Goal: Check status

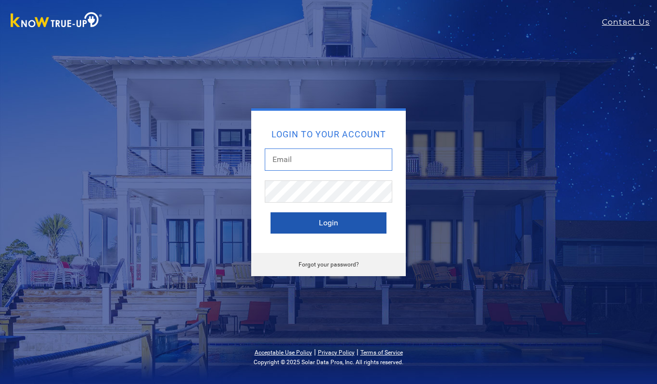
type input "[EMAIL_ADDRESS][DOMAIN_NAME]"
click at [331, 223] on button "Login" at bounding box center [329, 222] width 116 height 21
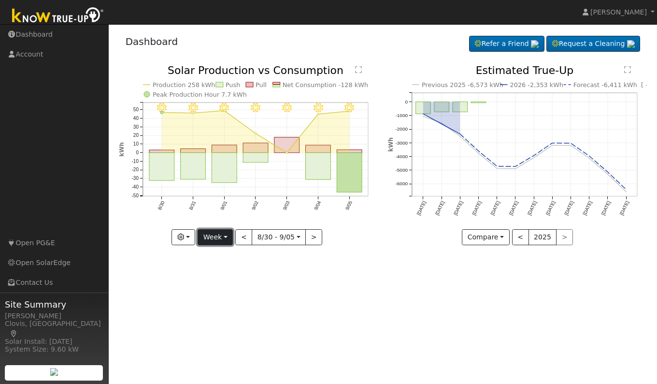
click at [219, 236] on button "Week" at bounding box center [215, 237] width 35 height 16
click at [216, 257] on link "Day" at bounding box center [231, 257] width 67 height 14
type input "[DATE]"
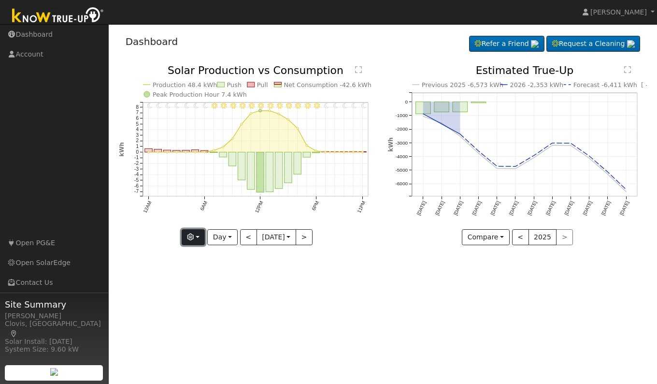
click at [197, 243] on button "button" at bounding box center [194, 237] width 24 height 16
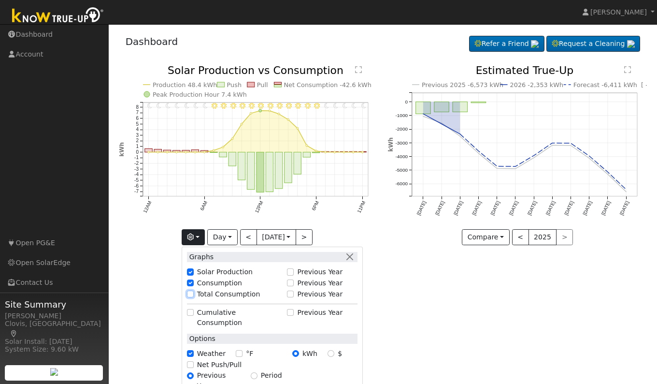
click at [192, 292] on input "Total Consumption" at bounding box center [190, 293] width 7 height 7
checkbox input "true"
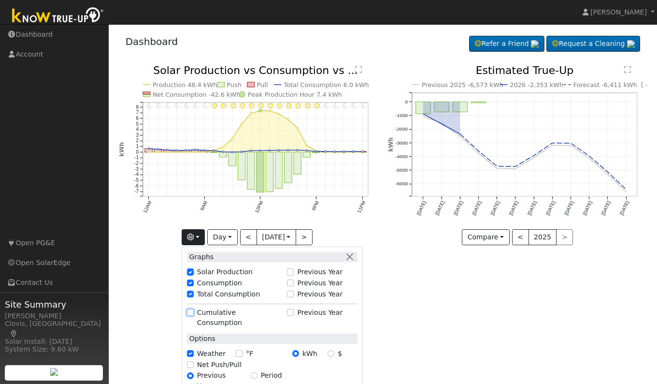
click at [193, 313] on input "Cumulative Consumption" at bounding box center [190, 312] width 7 height 7
checkbox input "true"
checkbox input "false"
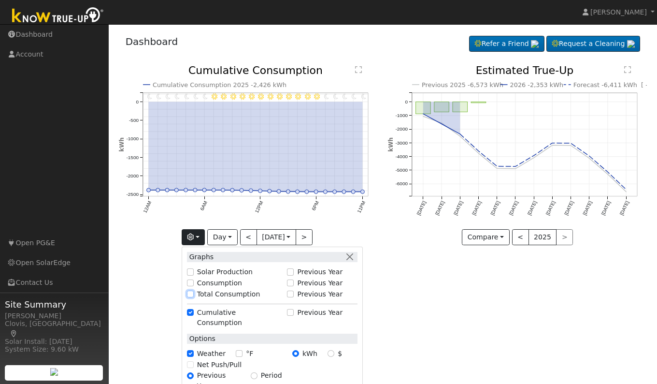
click at [193, 293] on input "Total Consumption" at bounding box center [190, 293] width 7 height 7
checkbox input "true"
checkbox input "false"
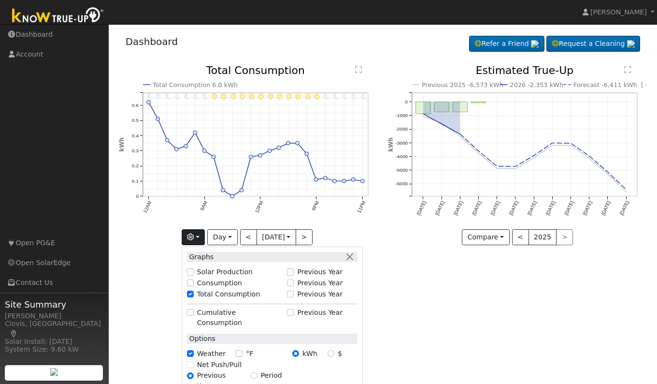
click at [193, 278] on div "Consumption" at bounding box center [234, 283] width 95 height 10
click at [189, 281] on input "Consumption" at bounding box center [190, 282] width 7 height 7
checkbox input "true"
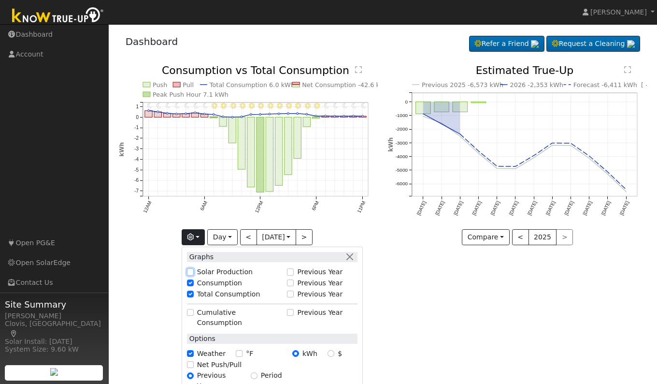
click at [192, 270] on input "Solar Production" at bounding box center [190, 271] width 7 height 7
checkbox input "true"
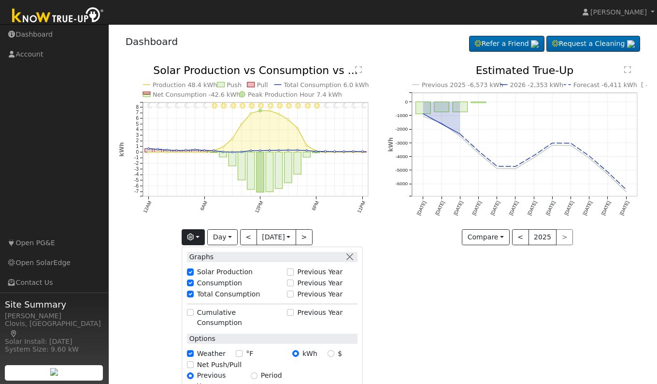
click at [454, 310] on div "User Profile First name Last name Email Email Notifications No Emails No Emails…" at bounding box center [383, 203] width 548 height 359
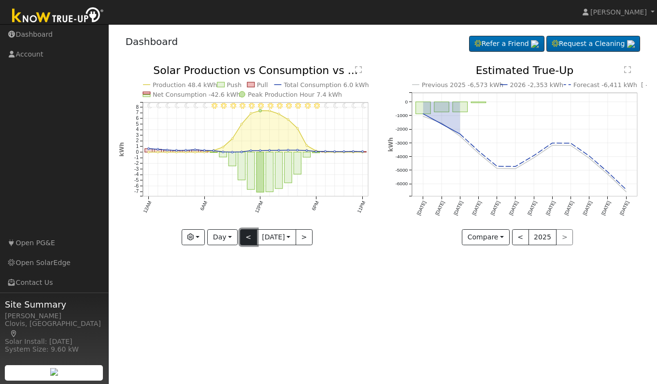
click at [245, 241] on button "<" at bounding box center [248, 237] width 17 height 16
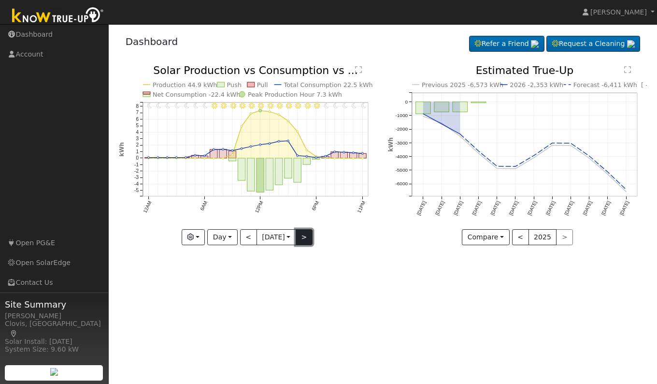
click at [306, 244] on button ">" at bounding box center [304, 237] width 17 height 16
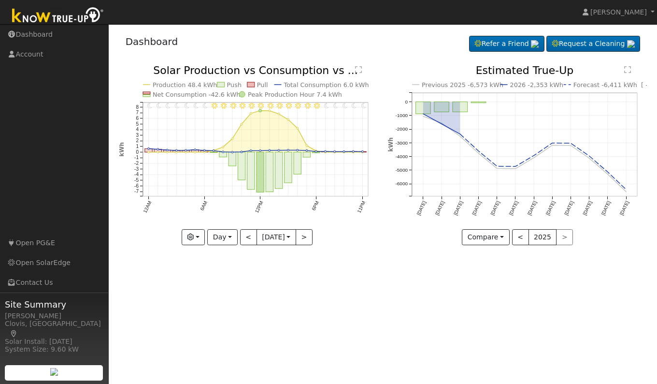
click at [360, 72] on text "" at bounding box center [358, 70] width 7 height 8
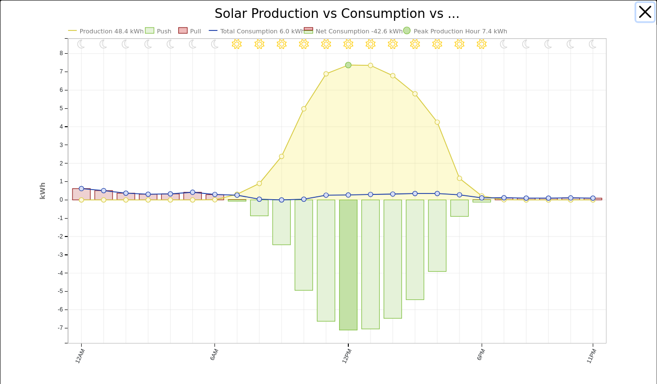
click at [640, 14] on button "button" at bounding box center [645, 12] width 18 height 18
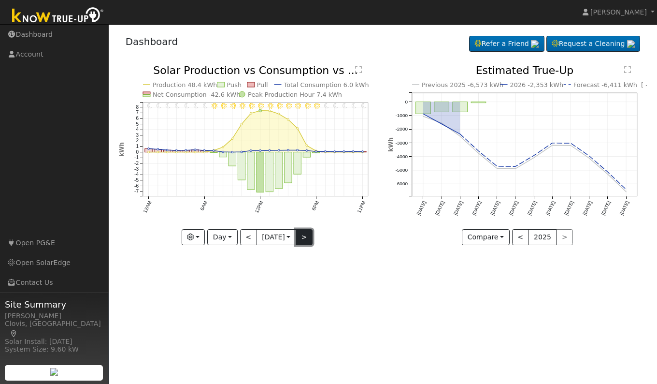
click at [305, 240] on button ">" at bounding box center [304, 237] width 17 height 16
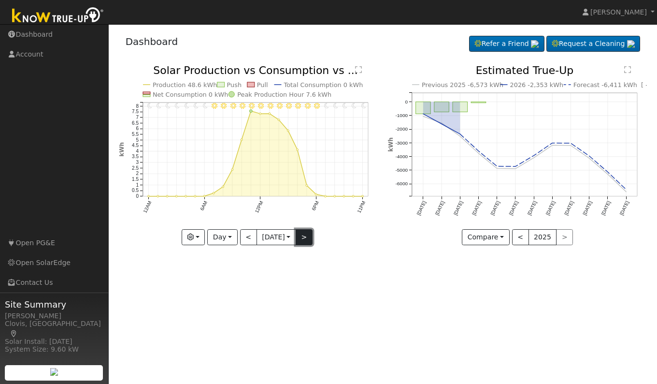
click at [305, 242] on button ">" at bounding box center [304, 237] width 17 height 16
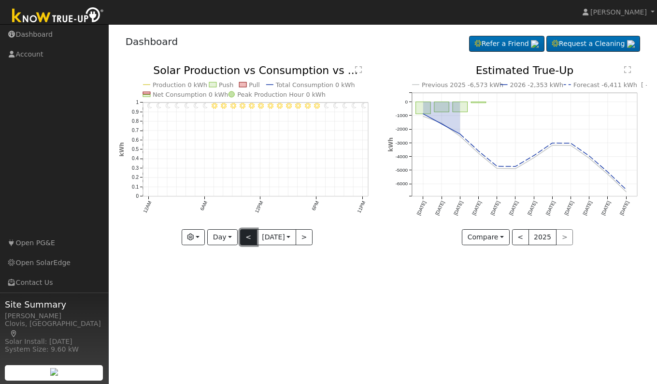
click at [244, 242] on button "<" at bounding box center [248, 237] width 17 height 16
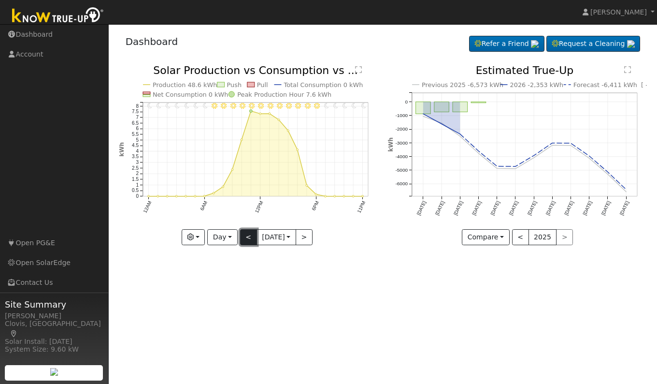
click at [244, 242] on button "<" at bounding box center [248, 237] width 17 height 16
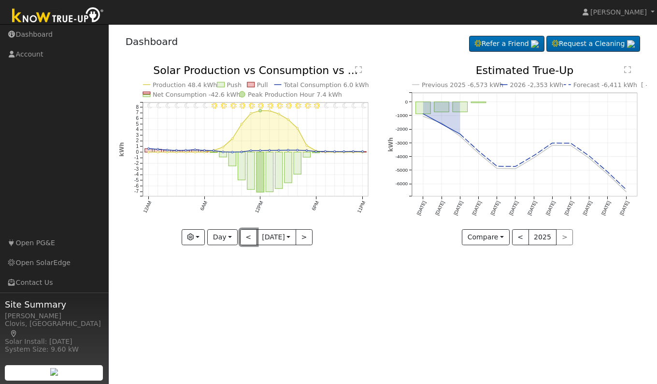
click at [244, 242] on button "<" at bounding box center [248, 237] width 17 height 16
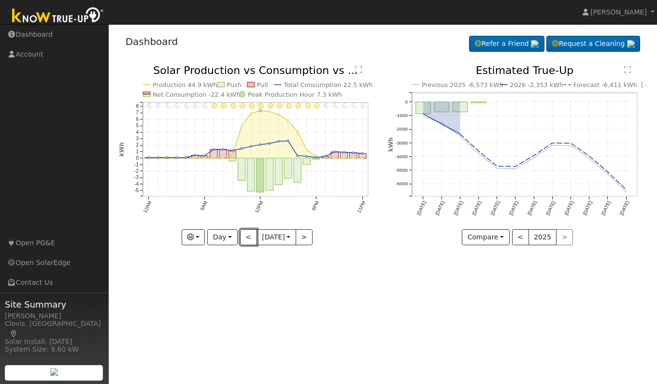
click at [244, 242] on button "<" at bounding box center [248, 237] width 17 height 16
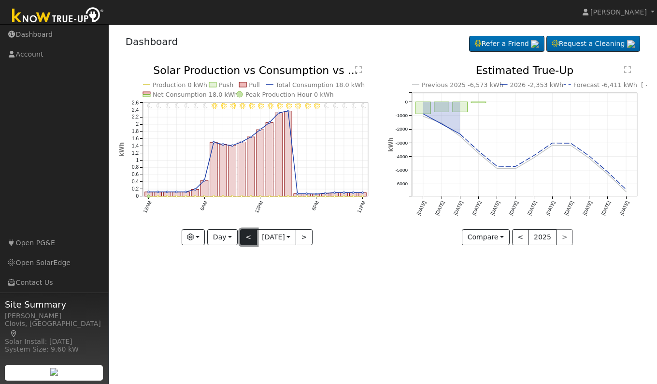
click at [244, 243] on button "<" at bounding box center [248, 237] width 17 height 16
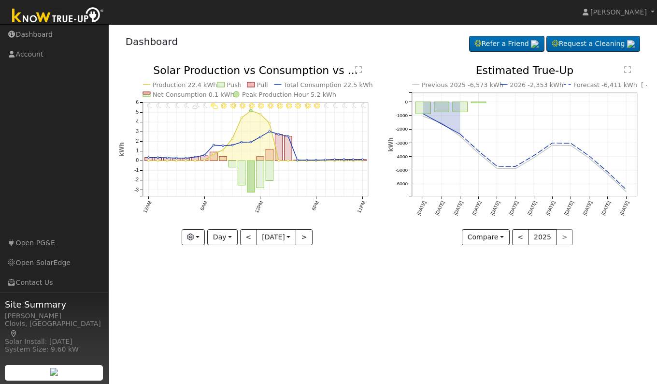
click at [360, 71] on text "" at bounding box center [358, 70] width 7 height 8
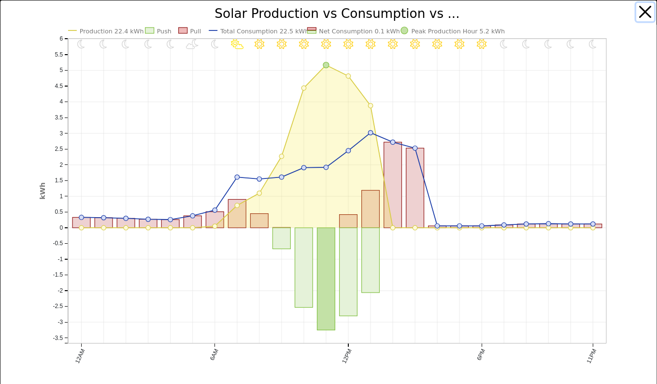
click at [636, 13] on button "button" at bounding box center [645, 12] width 18 height 18
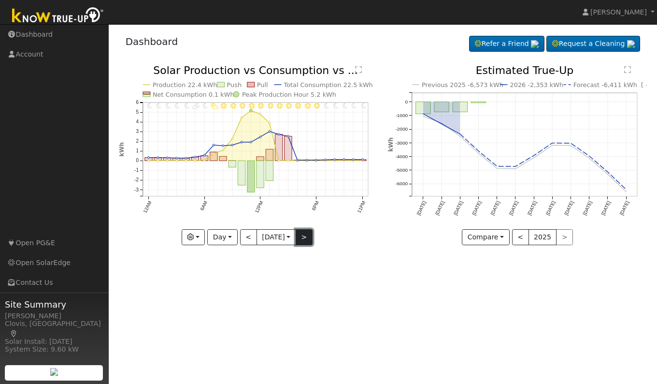
click at [308, 236] on button ">" at bounding box center [304, 237] width 17 height 16
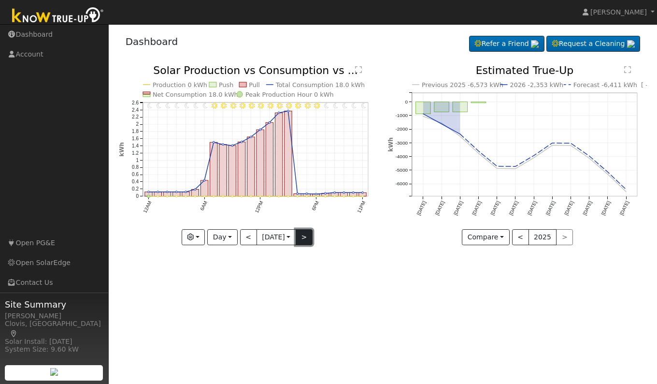
click at [308, 236] on button ">" at bounding box center [304, 237] width 17 height 16
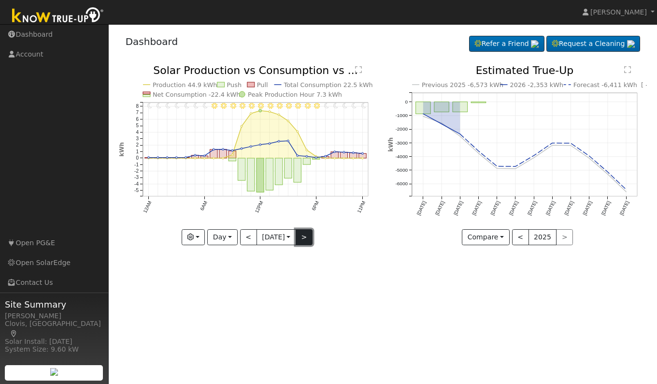
click at [307, 239] on button ">" at bounding box center [304, 237] width 17 height 16
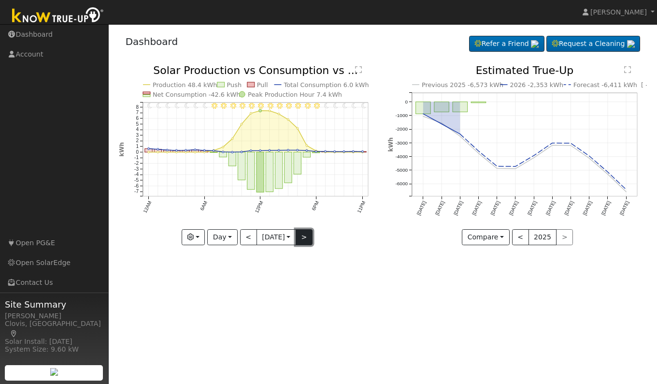
click at [307, 238] on button ">" at bounding box center [304, 237] width 17 height 16
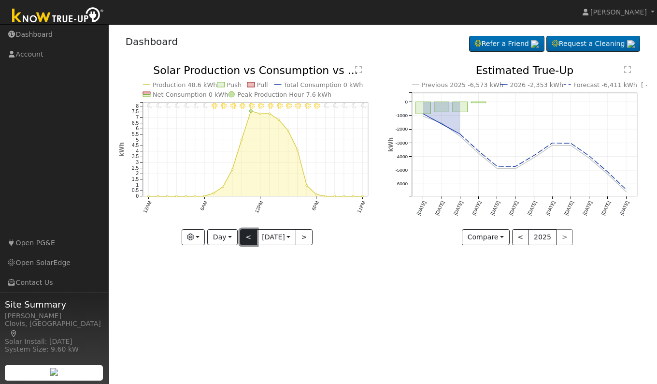
click at [245, 236] on button "<" at bounding box center [248, 237] width 17 height 16
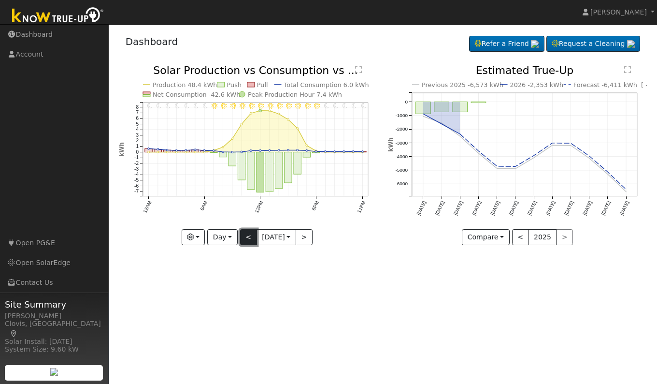
click at [245, 236] on button "<" at bounding box center [248, 237] width 17 height 16
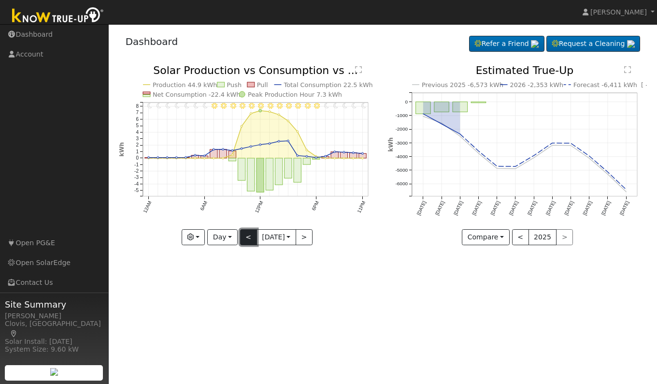
click at [245, 236] on button "<" at bounding box center [248, 237] width 17 height 16
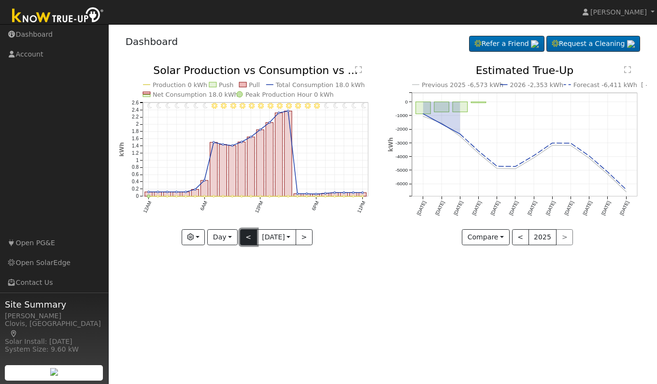
click at [245, 236] on button "<" at bounding box center [248, 237] width 17 height 16
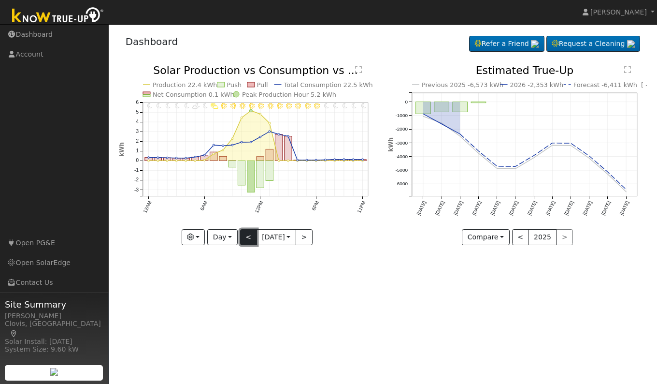
click at [245, 236] on button "<" at bounding box center [248, 237] width 17 height 16
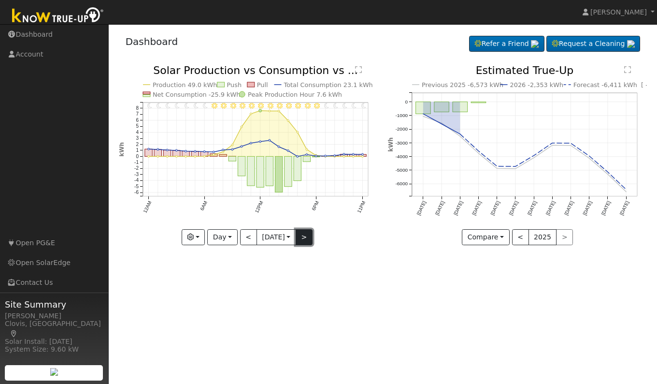
click at [312, 240] on button ">" at bounding box center [304, 237] width 17 height 16
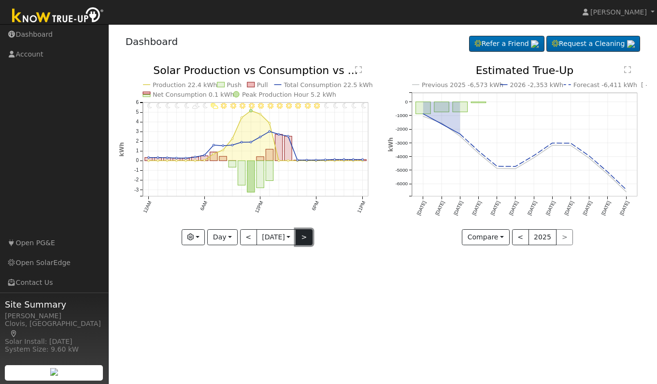
click at [312, 240] on button ">" at bounding box center [304, 237] width 17 height 16
type input "[DATE]"
